Goal: Find specific page/section: Find specific page/section

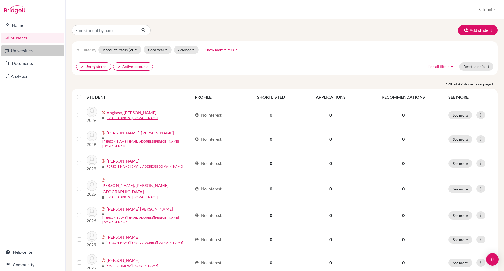
click at [29, 46] on link "Universities" at bounding box center [32, 50] width 63 height 10
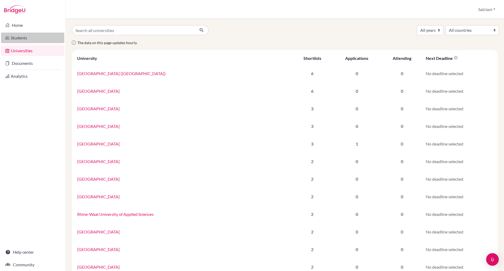
click at [25, 36] on link "Students" at bounding box center [32, 38] width 63 height 10
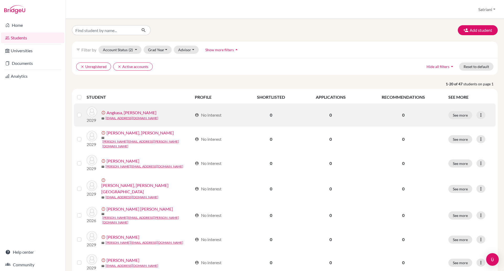
click at [123, 113] on link "Angkasa, [PERSON_NAME]" at bounding box center [132, 112] width 50 height 6
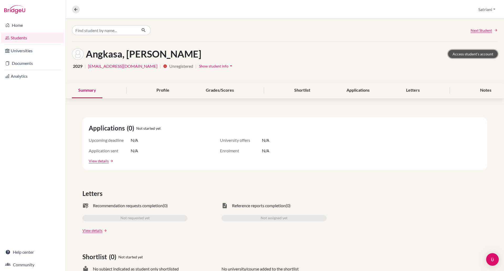
click at [462, 50] on link "Access student's account" at bounding box center [473, 54] width 50 height 8
